Goal: Use online tool/utility: Utilize a website feature to perform a specific function

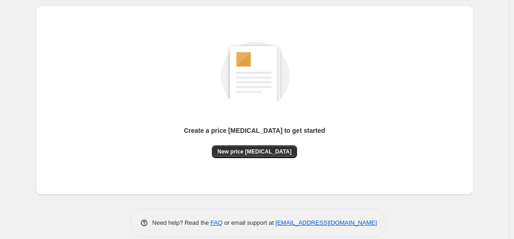
scroll to position [105, 0]
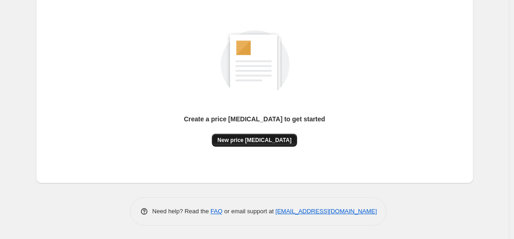
click at [257, 137] on span "New price [MEDICAL_DATA]" at bounding box center [254, 140] width 74 height 7
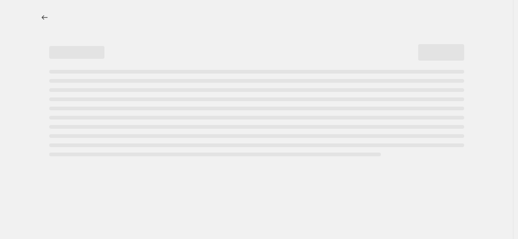
select select "percentage"
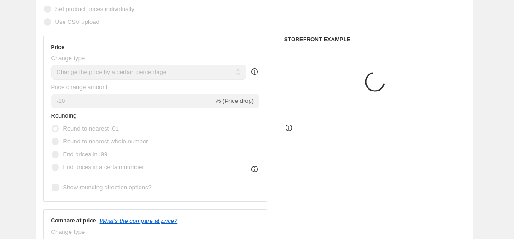
scroll to position [138, 0]
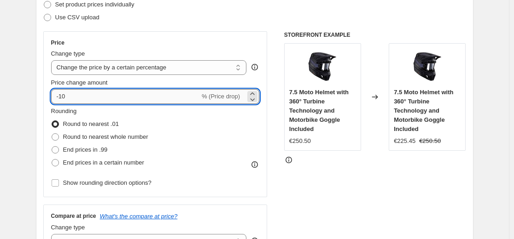
click at [129, 99] on input "-10" at bounding box center [125, 96] width 149 height 15
type input "-1"
type input "-35"
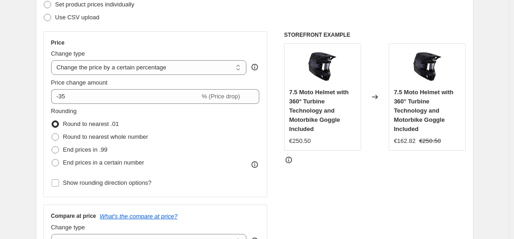
click at [222, 22] on div "Use CSV upload" at bounding box center [254, 17] width 423 height 13
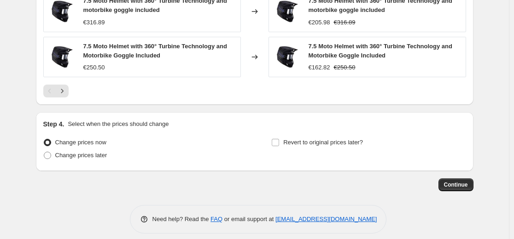
scroll to position [696, 0]
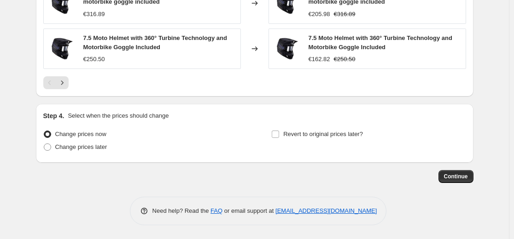
click at [461, 178] on span "Continue" at bounding box center [456, 176] width 24 height 7
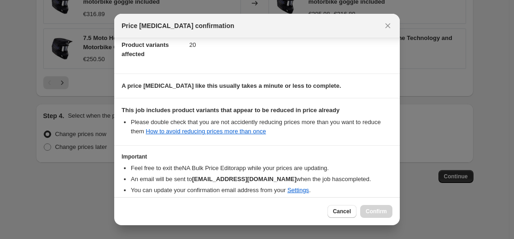
scroll to position [148, 0]
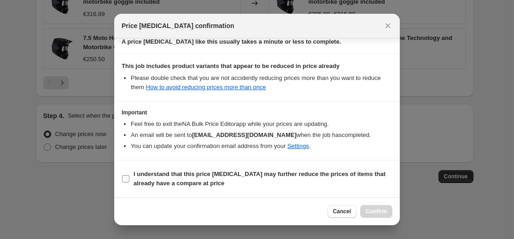
click at [293, 174] on b "I understand that this price [MEDICAL_DATA] may further reduce the prices of it…" at bounding box center [259, 179] width 252 height 16
click at [129, 175] on input "I understand that this price [MEDICAL_DATA] may further reduce the prices of it…" at bounding box center [125, 178] width 7 height 7
checkbox input "true"
click at [378, 210] on span "Confirm" at bounding box center [376, 211] width 21 height 7
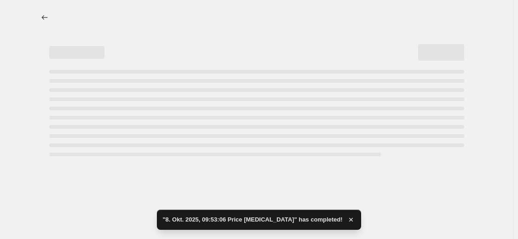
select select "percentage"
